Goal: Task Accomplishment & Management: Manage account settings

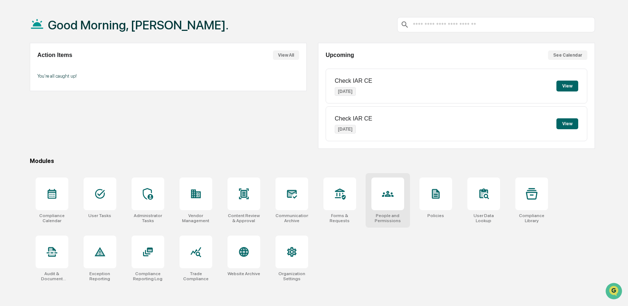
click at [385, 202] on div at bounding box center [387, 194] width 33 height 33
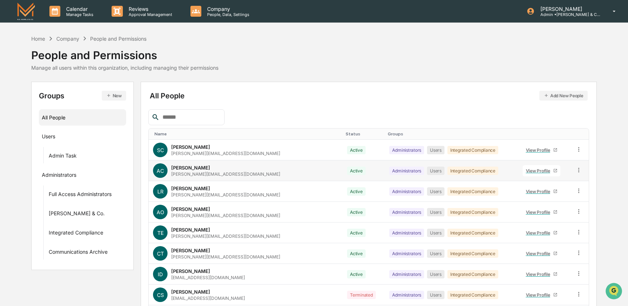
click at [576, 171] on icon at bounding box center [578, 170] width 7 height 7
click at [537, 182] on div "Groups & Permissions" at bounding box center [546, 182] width 60 height 9
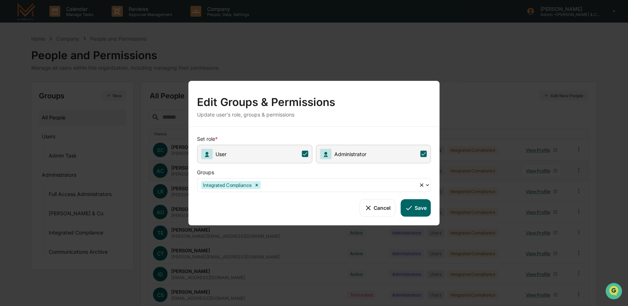
click at [296, 153] on span "User" at bounding box center [254, 154] width 115 height 19
click at [411, 206] on icon at bounding box center [409, 208] width 8 height 8
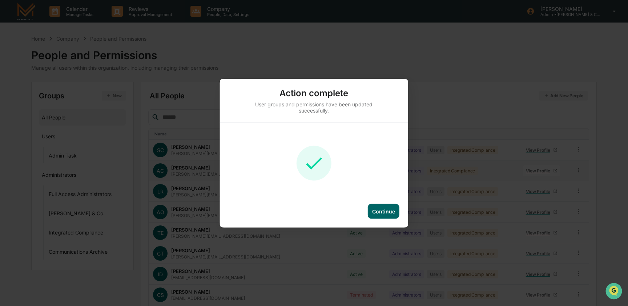
click at [385, 210] on div "Continue" at bounding box center [383, 211] width 23 height 6
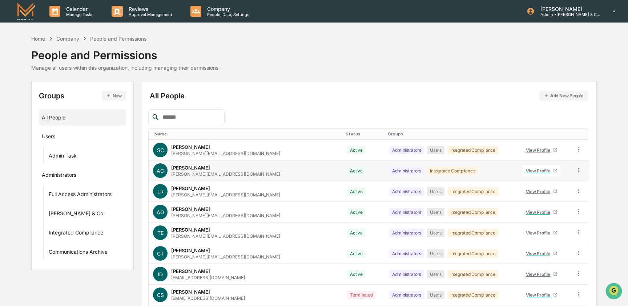
click at [36, 43] on div "People and Permissions" at bounding box center [124, 52] width 187 height 19
click at [36, 42] on div "Home Company People and Permissions" at bounding box center [88, 39] width 115 height 8
click at [36, 36] on div "Home" at bounding box center [38, 39] width 14 height 6
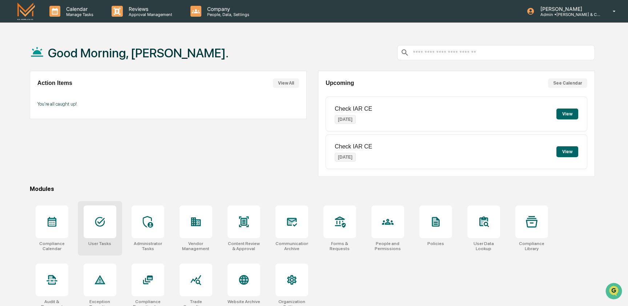
click at [98, 227] on icon at bounding box center [100, 222] width 12 height 12
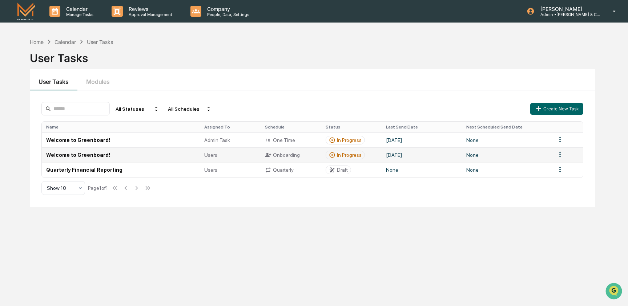
click at [76, 152] on td "Welcome to Greenboard!" at bounding box center [121, 155] width 158 height 15
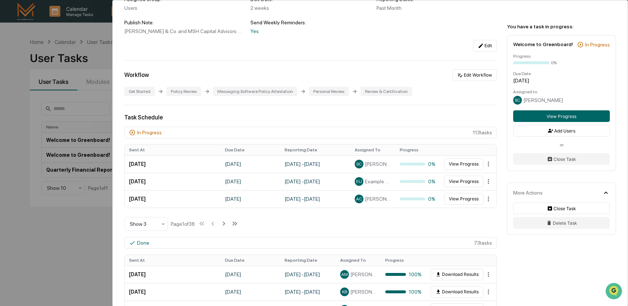
scroll to position [90, 0]
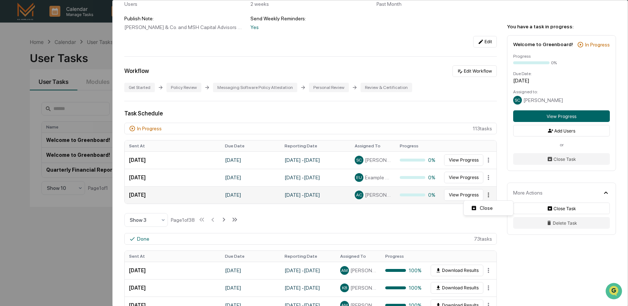
click at [491, 195] on html "Calendar Manage Tasks Reviews Approval Management Company People, Data, Setting…" at bounding box center [314, 153] width 628 height 306
click at [486, 211] on div "Close" at bounding box center [488, 208] width 47 height 12
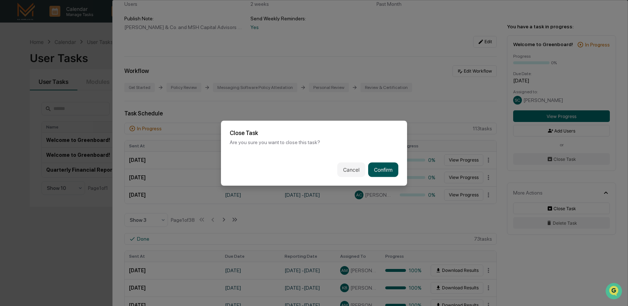
click at [379, 171] on button "Confirm" at bounding box center [383, 169] width 30 height 15
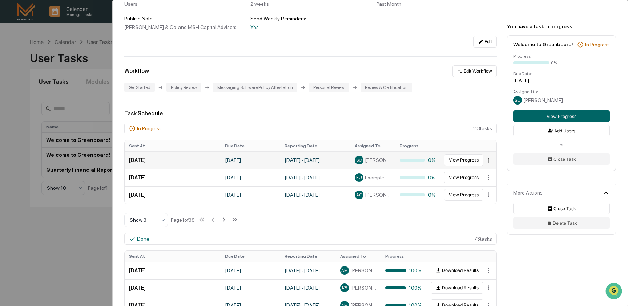
click at [488, 159] on html "Calendar Manage Tasks Reviews Approval Management Company People, Data, Setting…" at bounding box center [314, 153] width 628 height 306
click at [481, 177] on div "Close" at bounding box center [488, 173] width 47 height 12
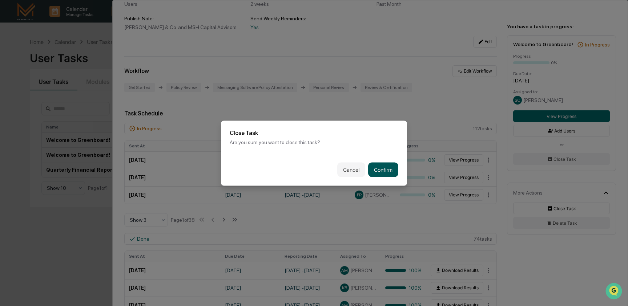
click at [381, 167] on button "Confirm" at bounding box center [383, 169] width 30 height 15
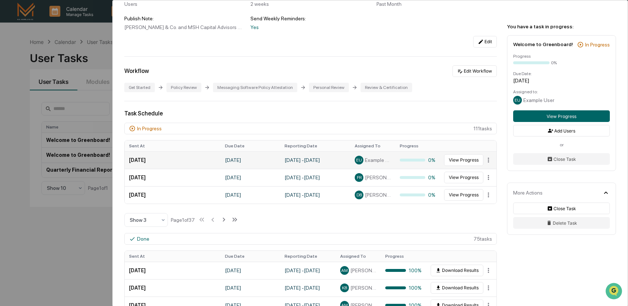
click at [377, 159] on span "Example User" at bounding box center [378, 160] width 26 height 6
click at [462, 159] on button "View Progress" at bounding box center [463, 160] width 39 height 12
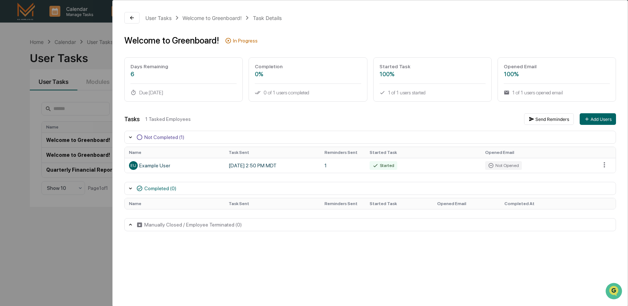
click at [104, 58] on div "User Tasks Welcome to Greenboard! Task Details Welcome to Greenboard! In Progre…" at bounding box center [314, 153] width 628 height 306
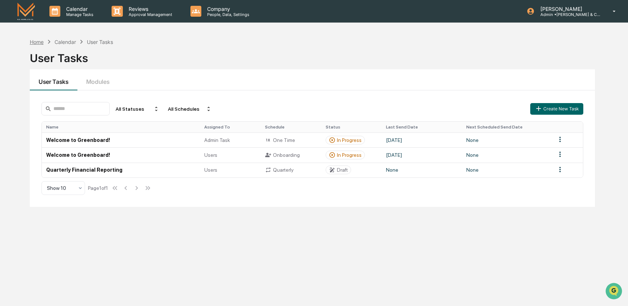
click at [37, 44] on div "Home" at bounding box center [37, 42] width 14 height 6
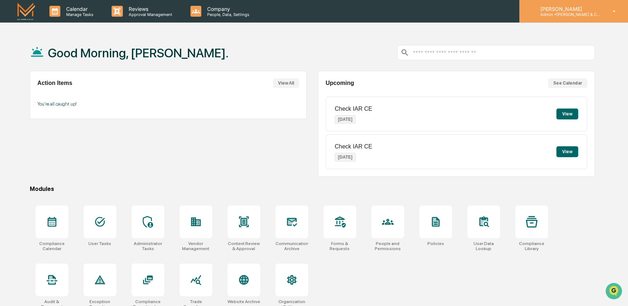
click at [577, 7] on p "[PERSON_NAME]" at bounding box center [568, 9] width 68 height 6
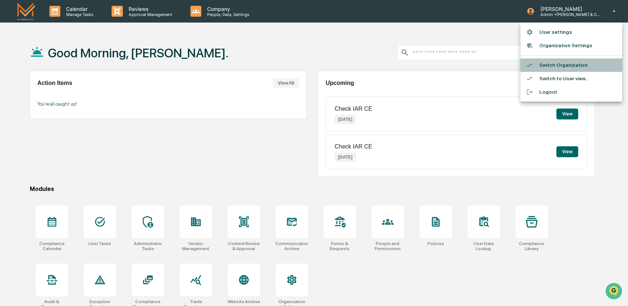
click at [551, 67] on li "Switch Organization" at bounding box center [571, 64] width 102 height 13
